Goal: Transaction & Acquisition: Purchase product/service

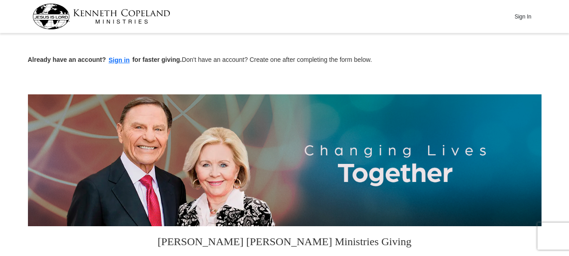
scroll to position [281, 0]
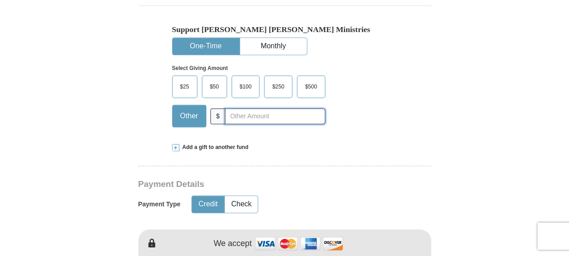
click at [271, 115] on input "text" at bounding box center [275, 116] width 100 height 16
type input "5"
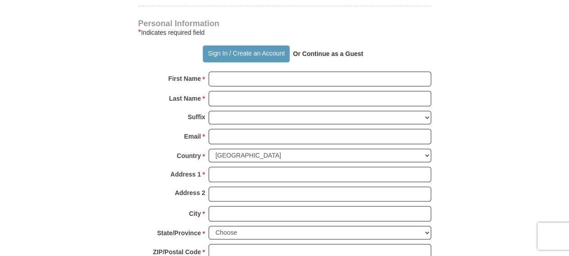
scroll to position [656, 0]
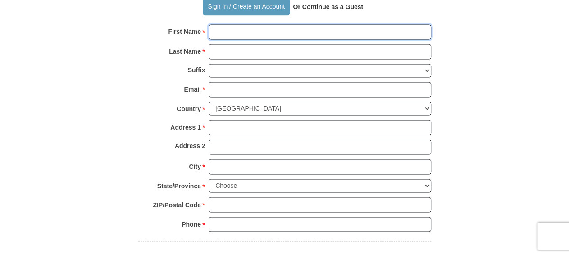
click at [259, 31] on input "First Name *" at bounding box center [320, 31] width 223 height 15
type input "LaDonald"
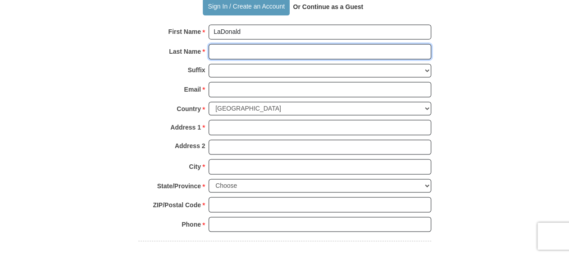
type input "[PERSON_NAME]"
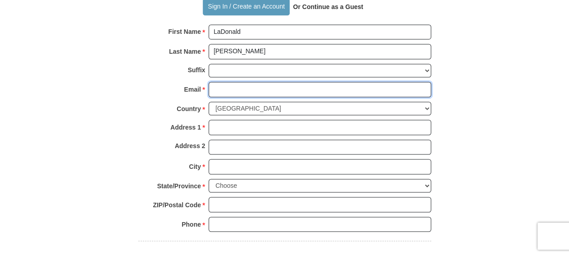
type input "[EMAIL_ADDRESS][DOMAIN_NAME]"
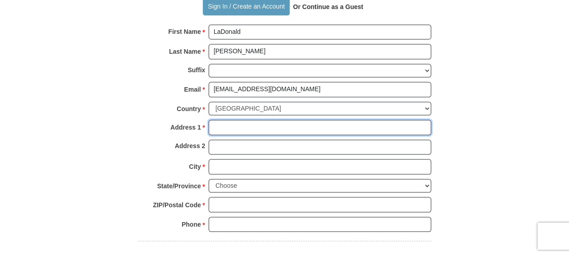
type input "[STREET_ADDRESS]"
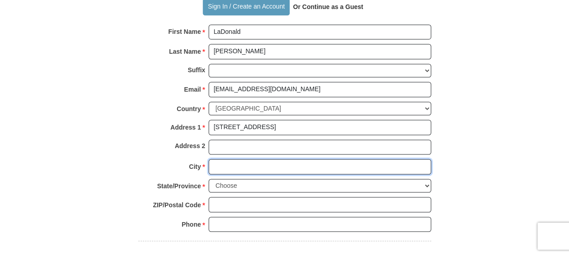
type input "Monroe"
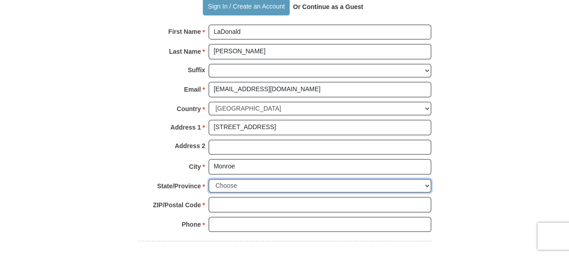
select select "LA"
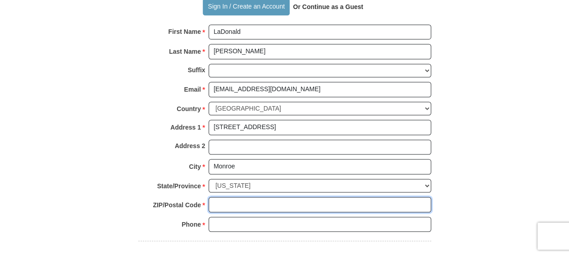
type input "71203"
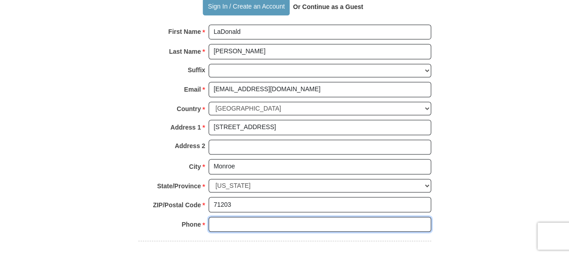
type input "3186143092"
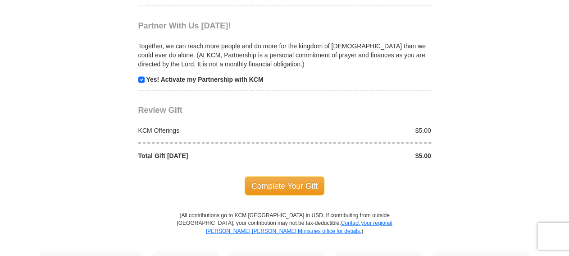
scroll to position [937, 0]
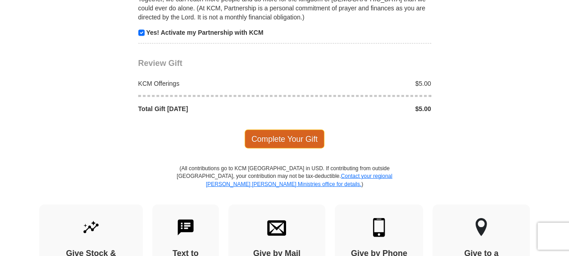
click at [285, 129] on span "Complete Your Gift" at bounding box center [285, 138] width 80 height 19
